Goal: Transaction & Acquisition: Purchase product/service

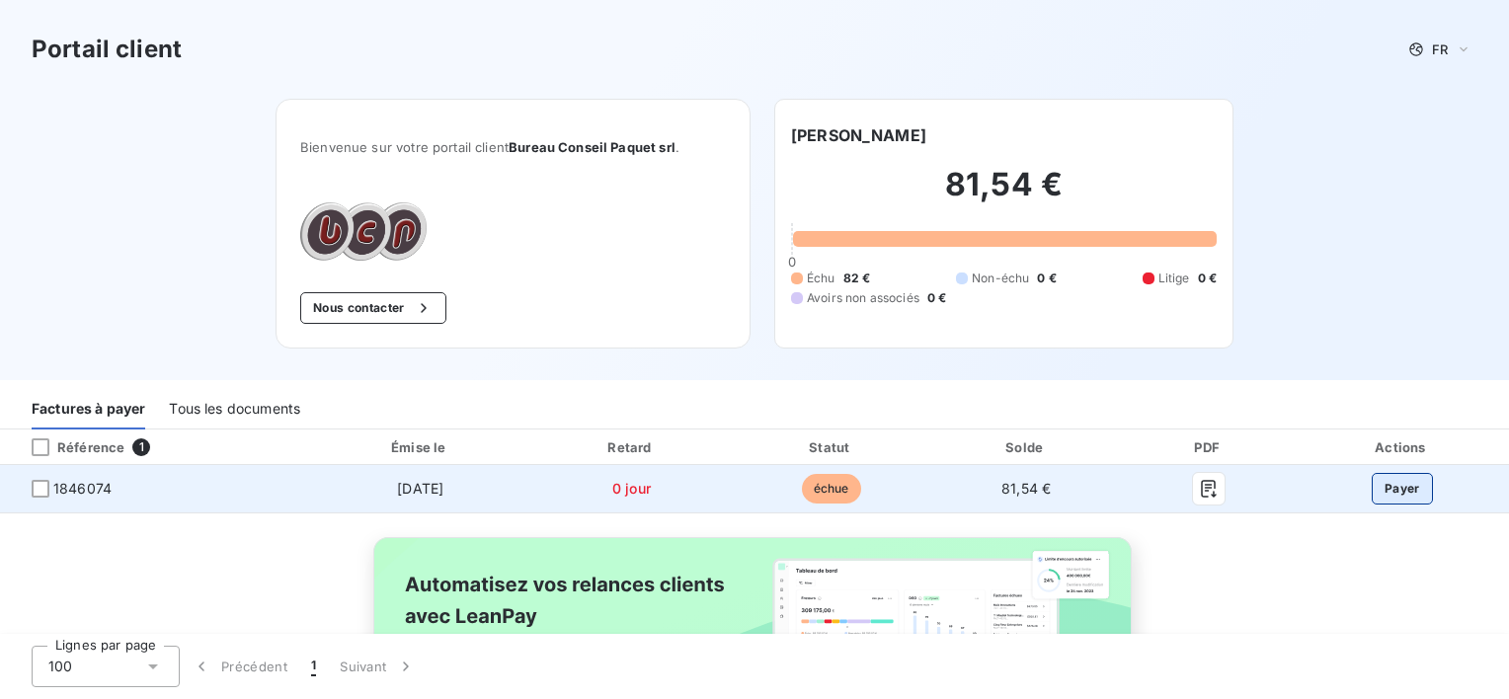
click at [1388, 483] on button "Payer" at bounding box center [1402, 489] width 61 height 32
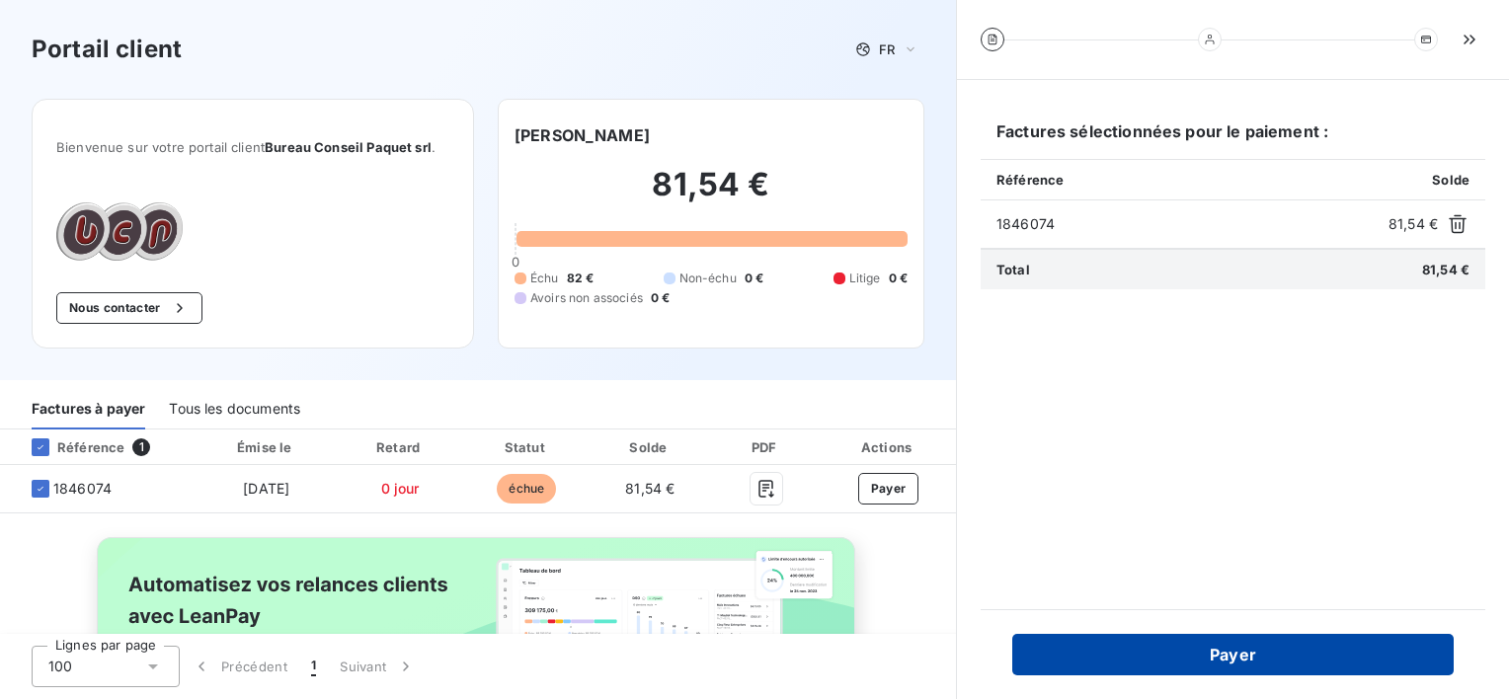
click at [1333, 644] on button "Payer" at bounding box center [1233, 654] width 442 height 41
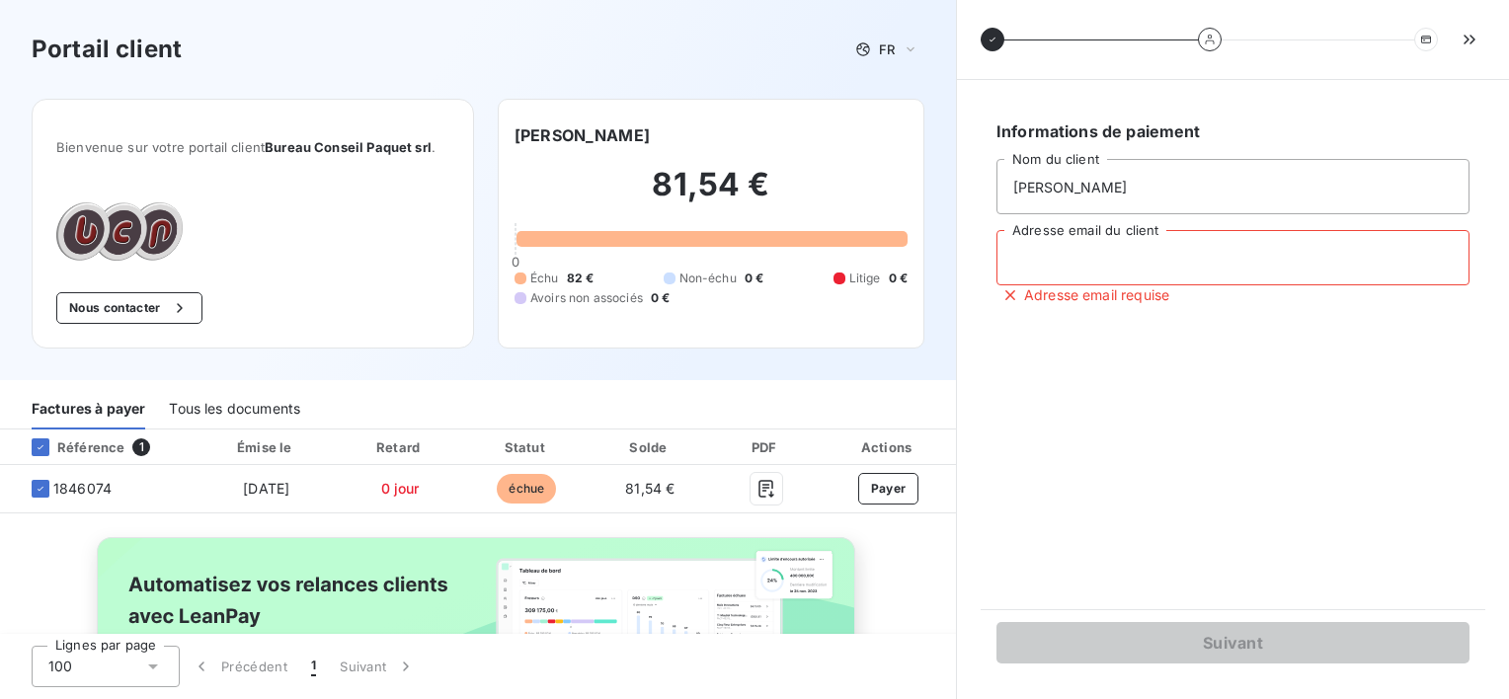
click at [1206, 246] on input "Adresse email du client" at bounding box center [1233, 257] width 473 height 55
type input "[PERSON_NAME][EMAIL_ADDRESS][DOMAIN_NAME]"
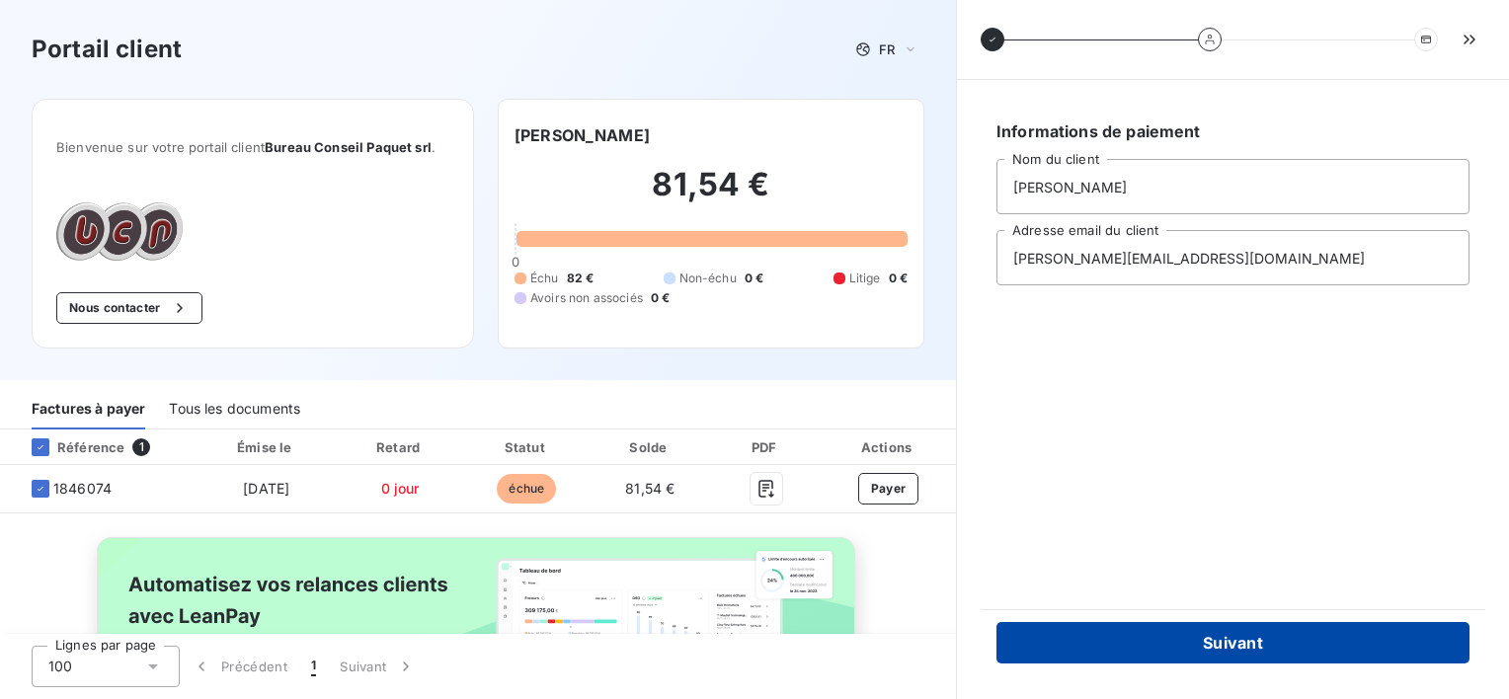
click at [1268, 642] on button "Suivant" at bounding box center [1233, 642] width 473 height 41
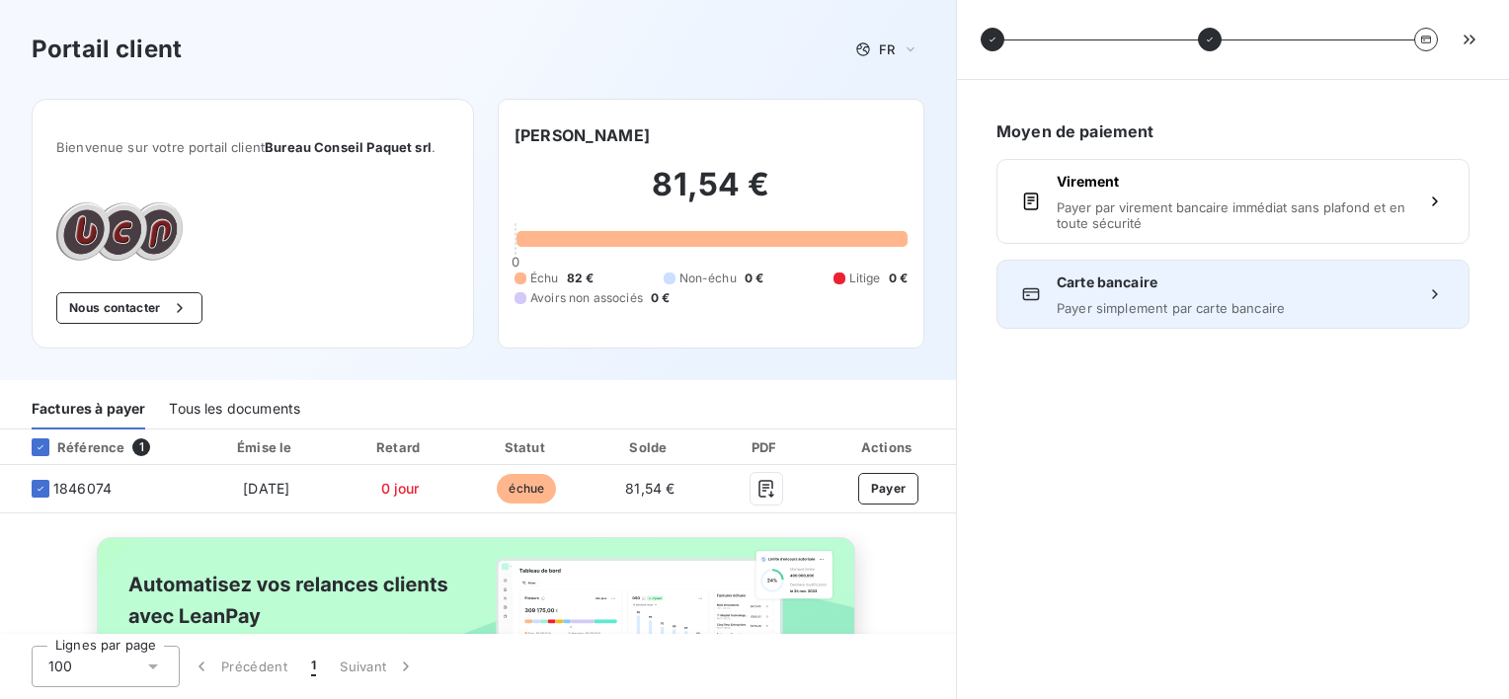
click at [1191, 292] on div "Carte bancaire Payer simplement par carte bancaire" at bounding box center [1233, 294] width 353 height 43
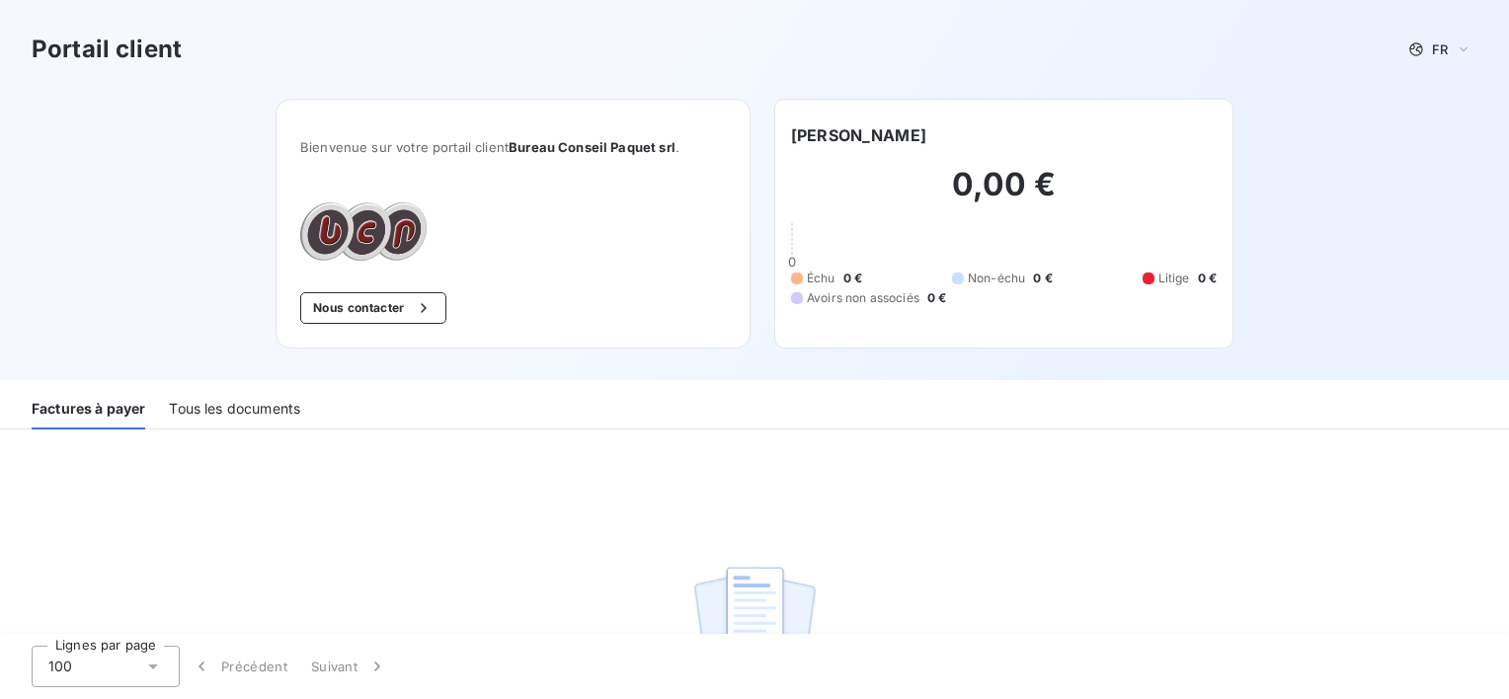
click at [204, 418] on div "Tous les documents" at bounding box center [234, 408] width 131 height 41
